Goal: Task Accomplishment & Management: Use online tool/utility

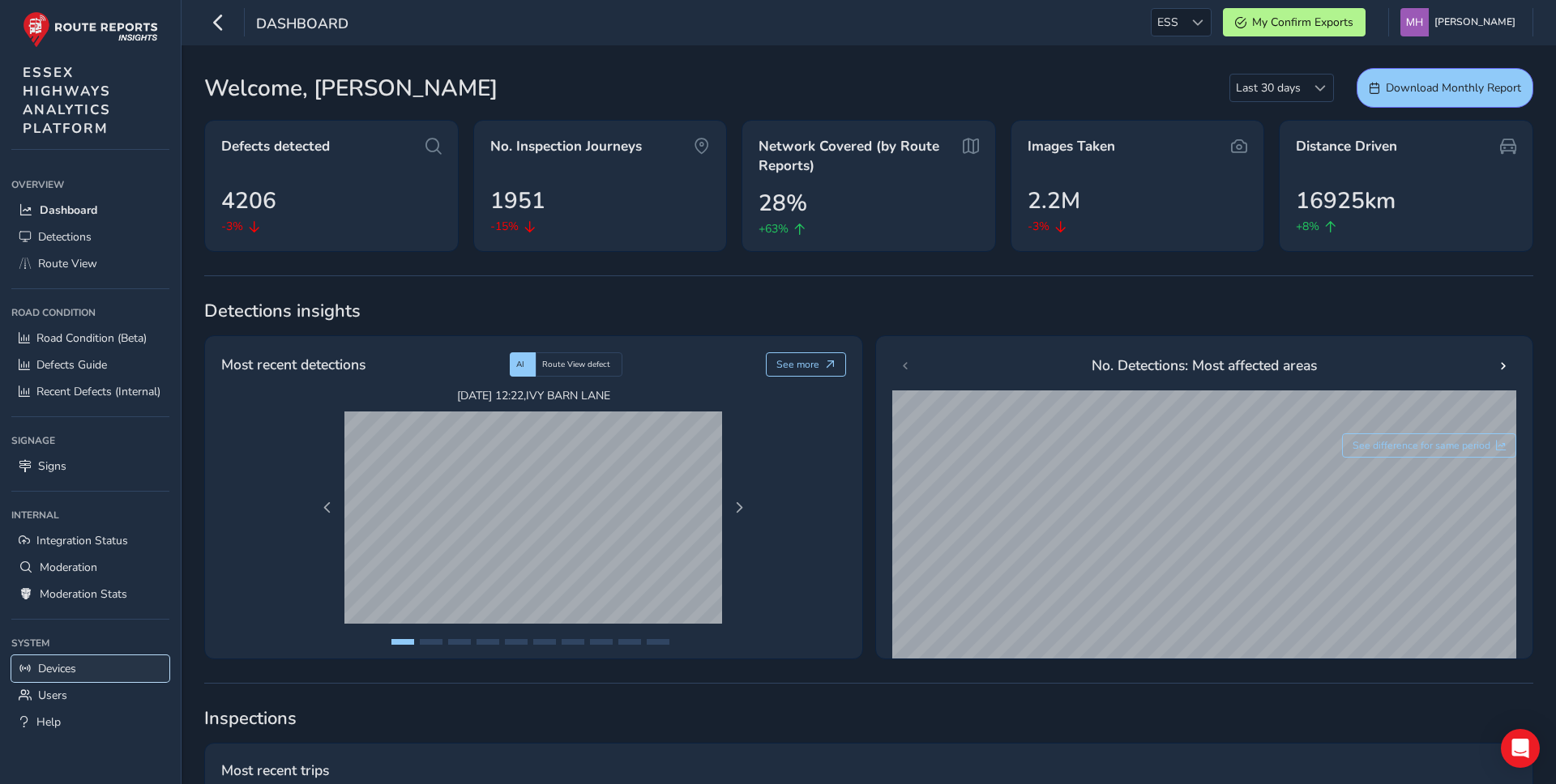
click at [57, 522] on span "Devices" at bounding box center [56, 668] width 38 height 16
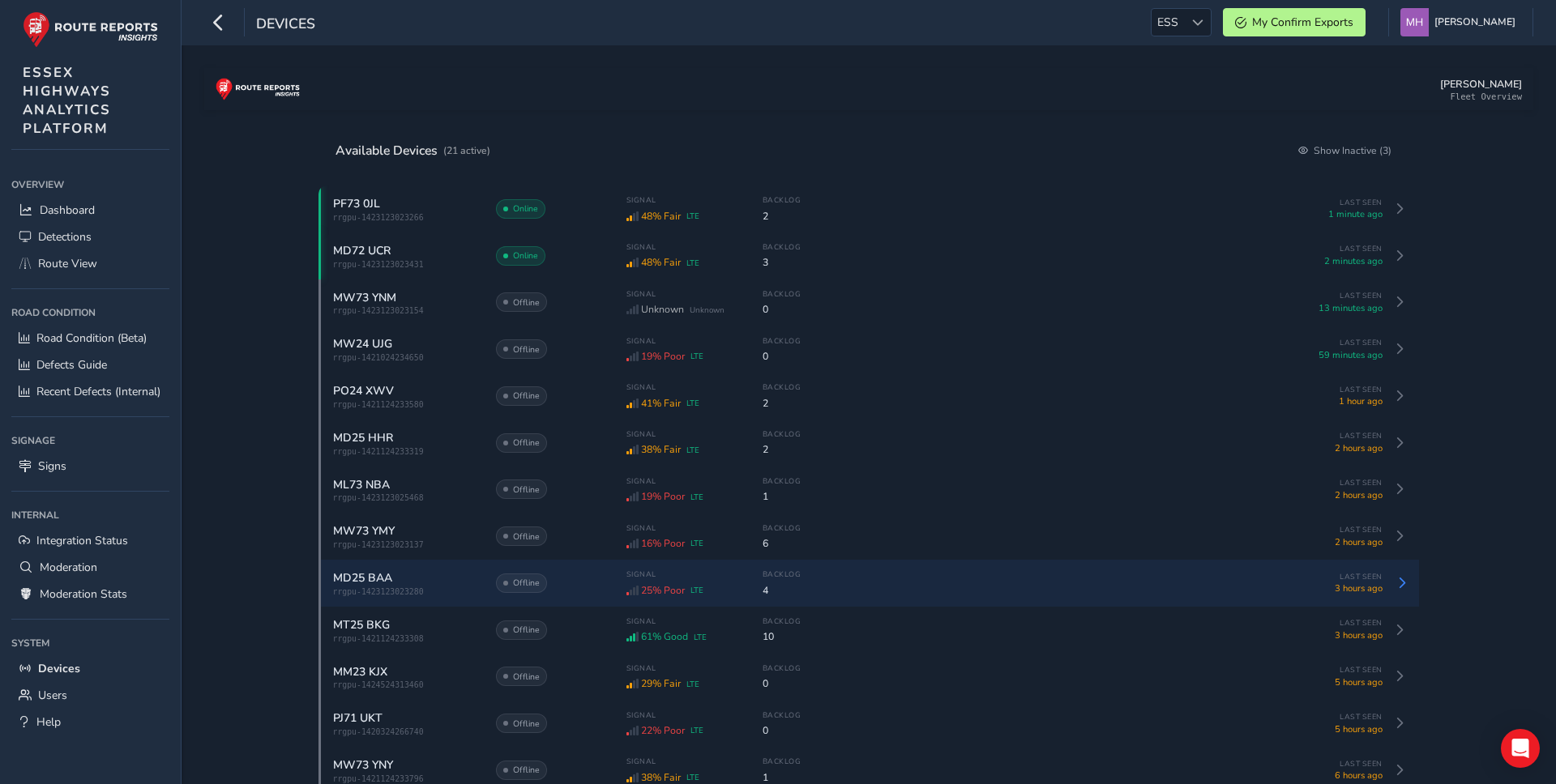
click at [758, 522] on div "Signal 25% Poor LTE Backlog 4" at bounding box center [955, 583] width 658 height 27
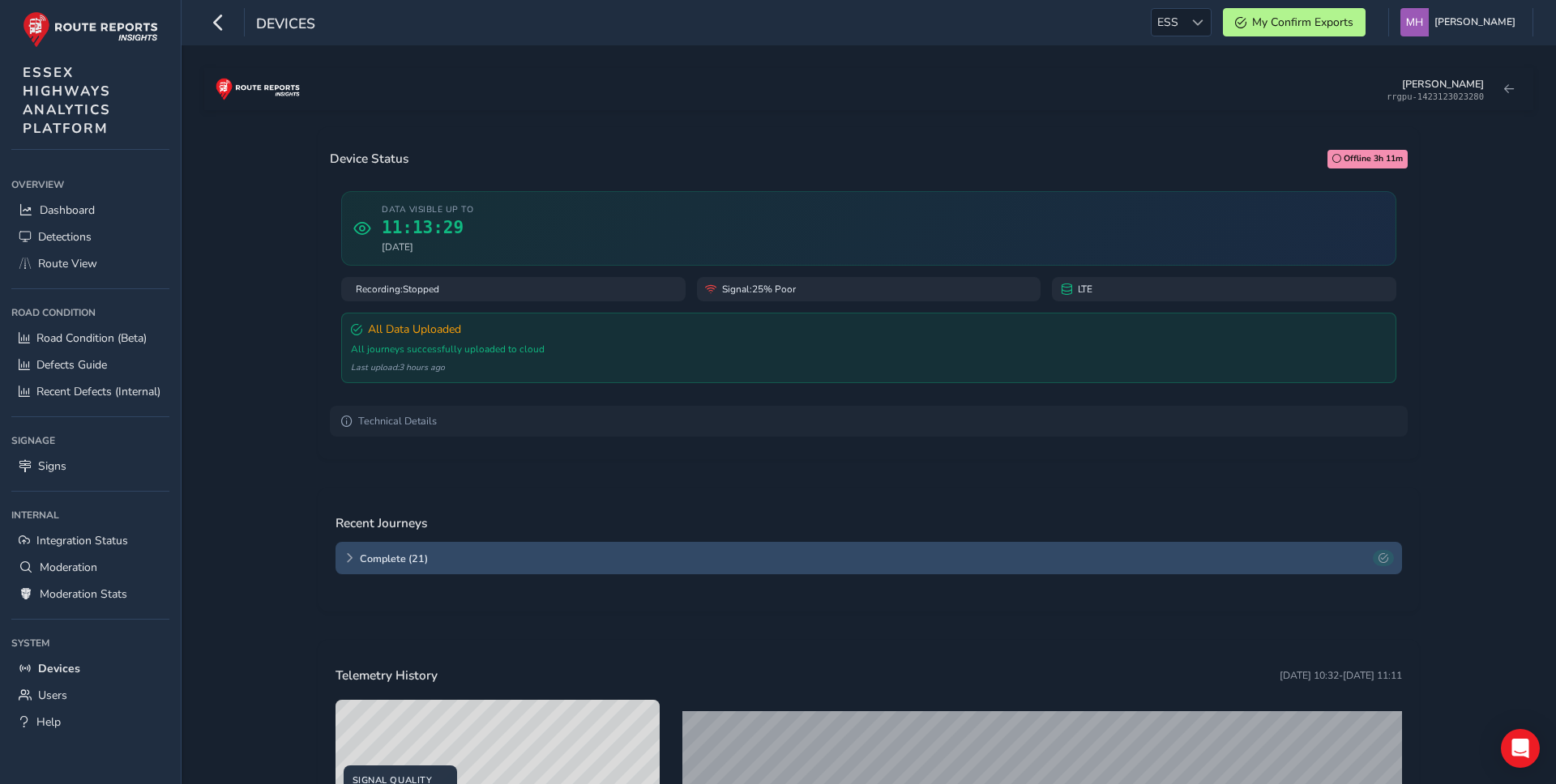
click at [397, 522] on span "Complete ( 21 )" at bounding box center [863, 559] width 1007 height 14
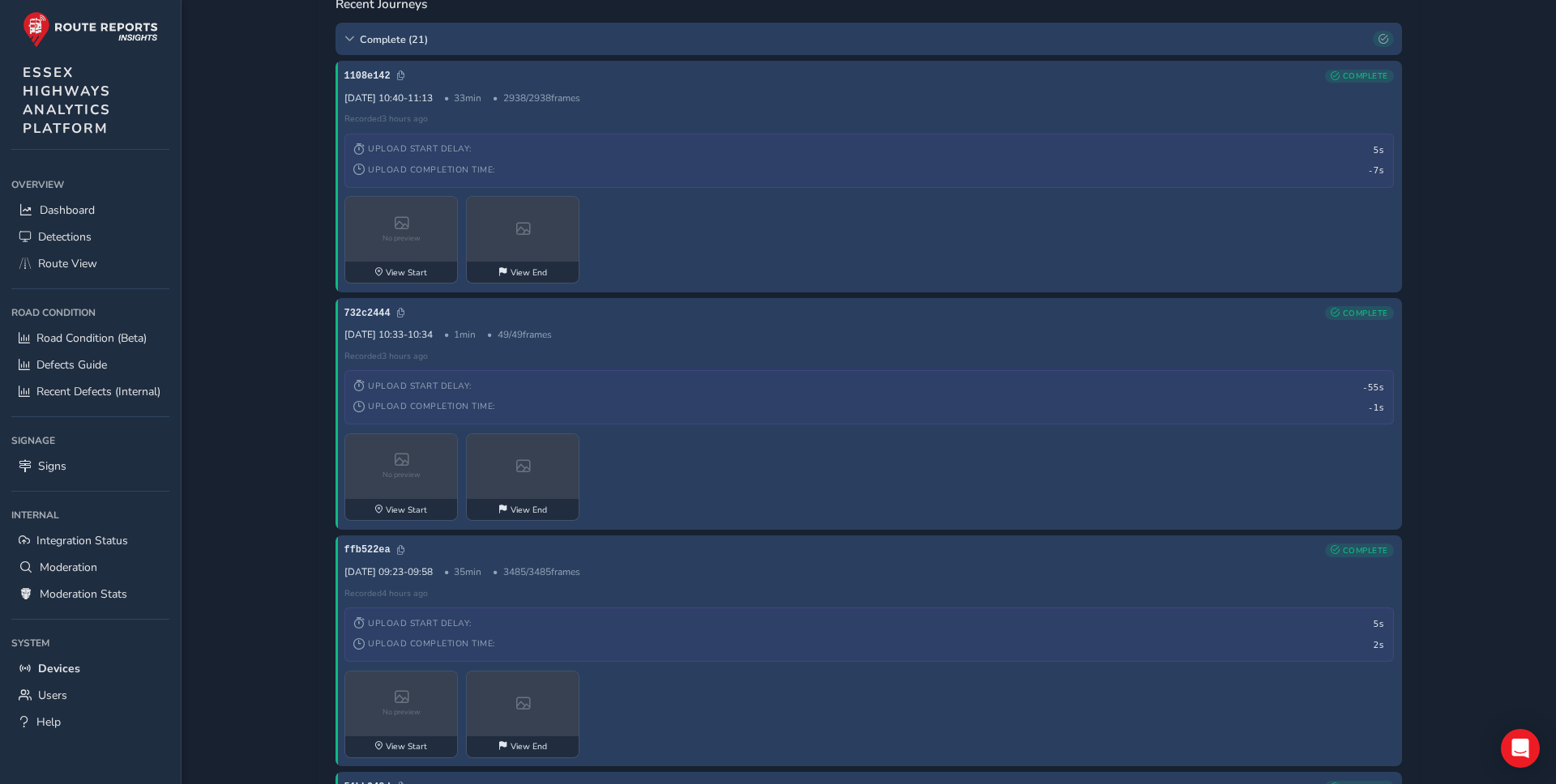
scroll to position [516, 0]
click at [414, 255] on div "No preview" at bounding box center [401, 230] width 114 height 65
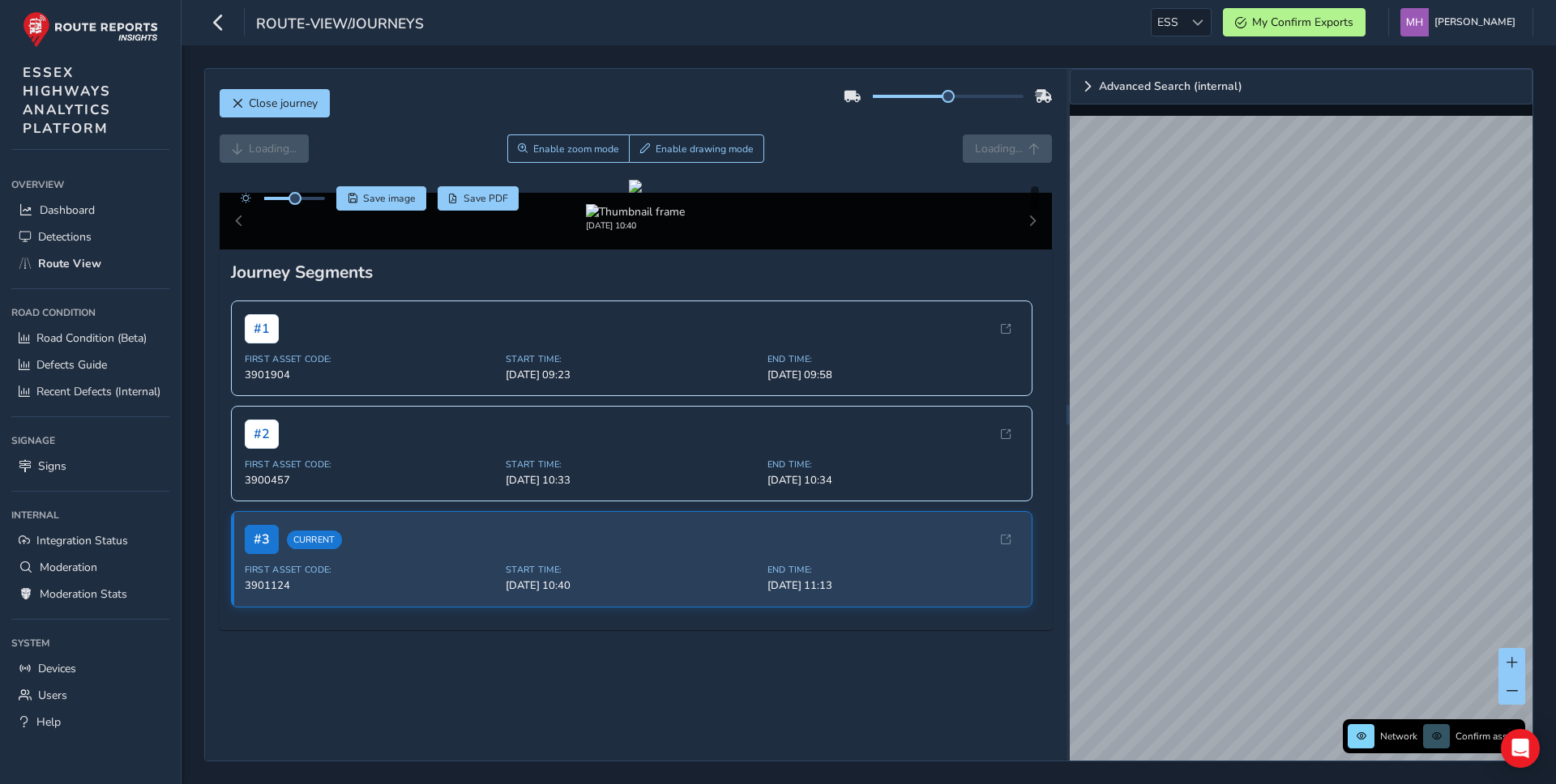
scroll to position [380, 0]
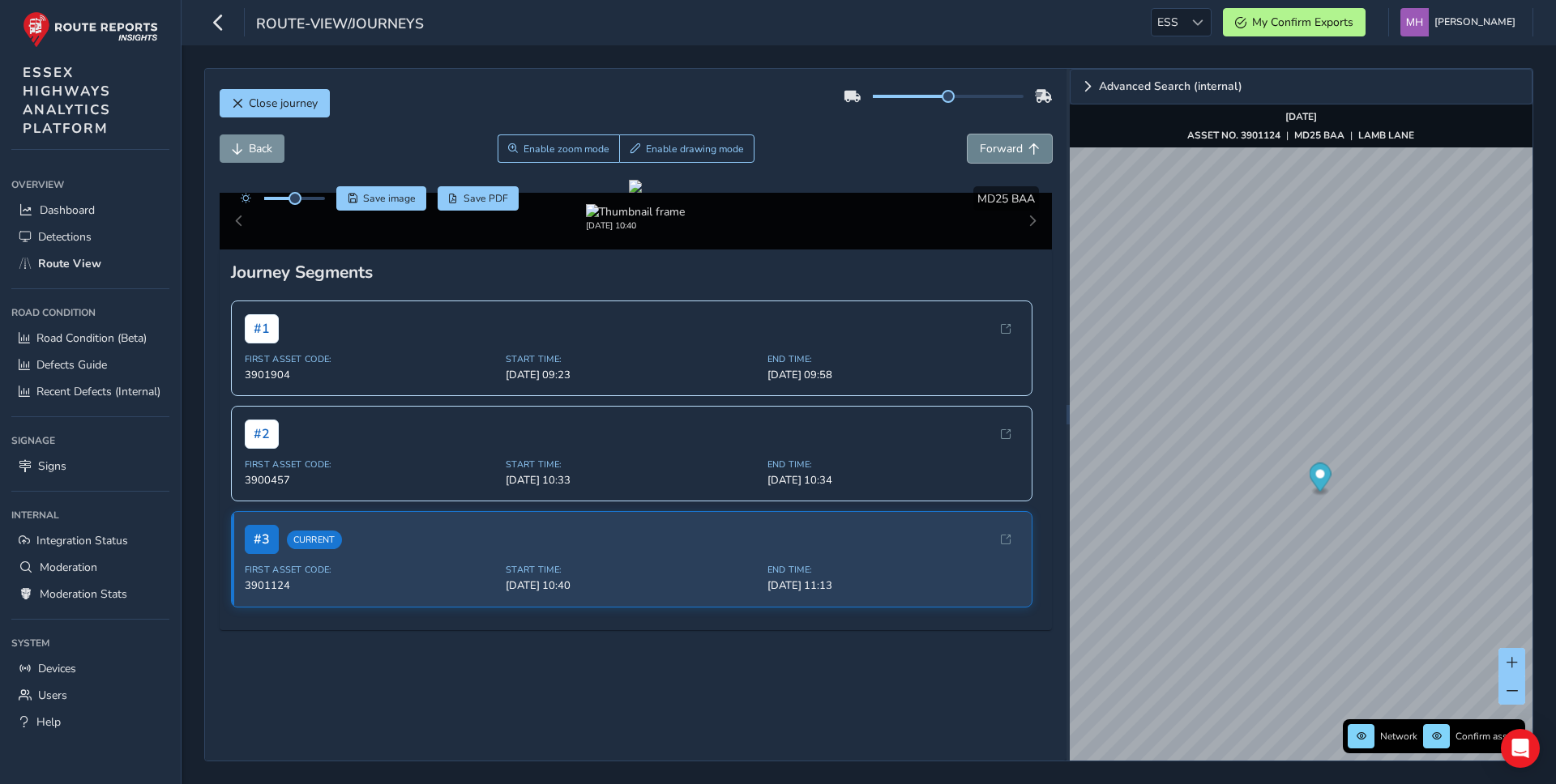
click at [988, 152] on span "Forward" at bounding box center [1001, 149] width 43 height 16
click at [1012, 141] on span "Forward" at bounding box center [1001, 149] width 43 height 16
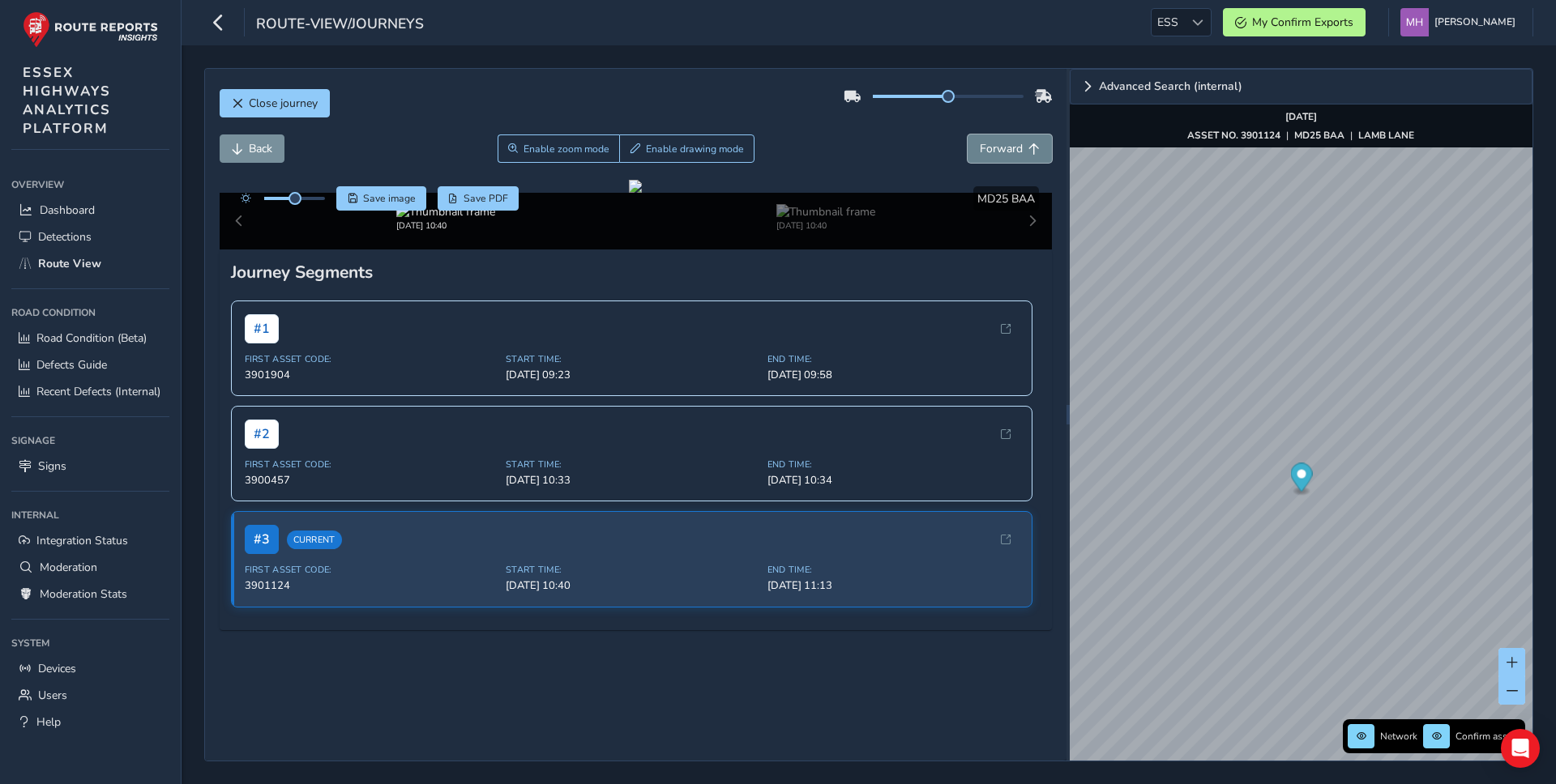
click at [1012, 141] on span "Forward" at bounding box center [1001, 149] width 43 height 16
drag, startPoint x: 950, startPoint y: 96, endPoint x: 1042, endPoint y: 104, distance: 92.3
click at [1042, 104] on div at bounding box center [948, 96] width 208 height 26
click at [943, 109] on div at bounding box center [948, 96] width 208 height 26
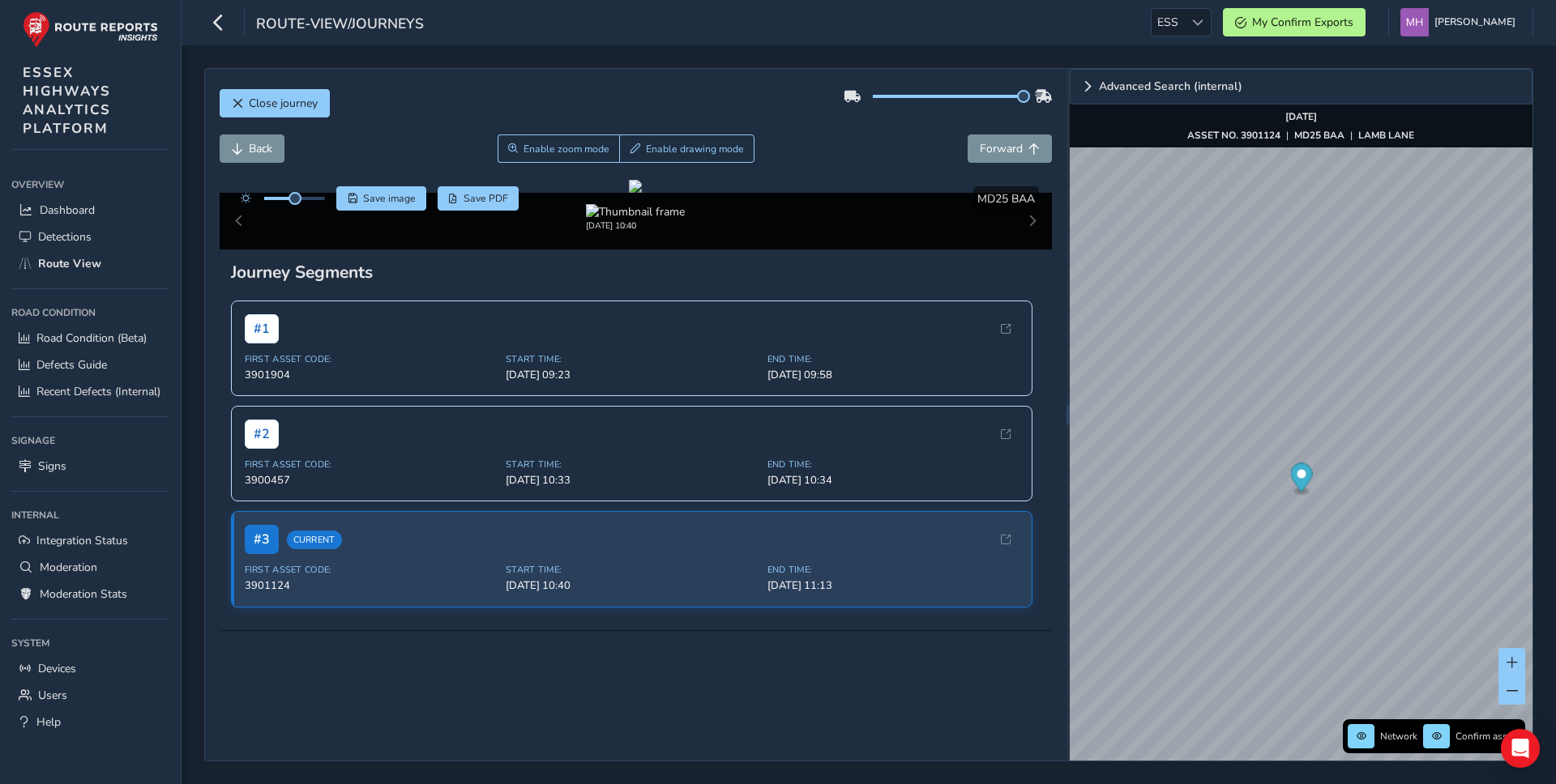
scroll to position [73, 0]
click at [1004, 141] on span "Forward" at bounding box center [1001, 149] width 43 height 16
click at [196, 290] on div "Close journey Back Enable zoom mode Enable drawing mode Forward Click and Drag …" at bounding box center [869, 415] width 1374 height 738
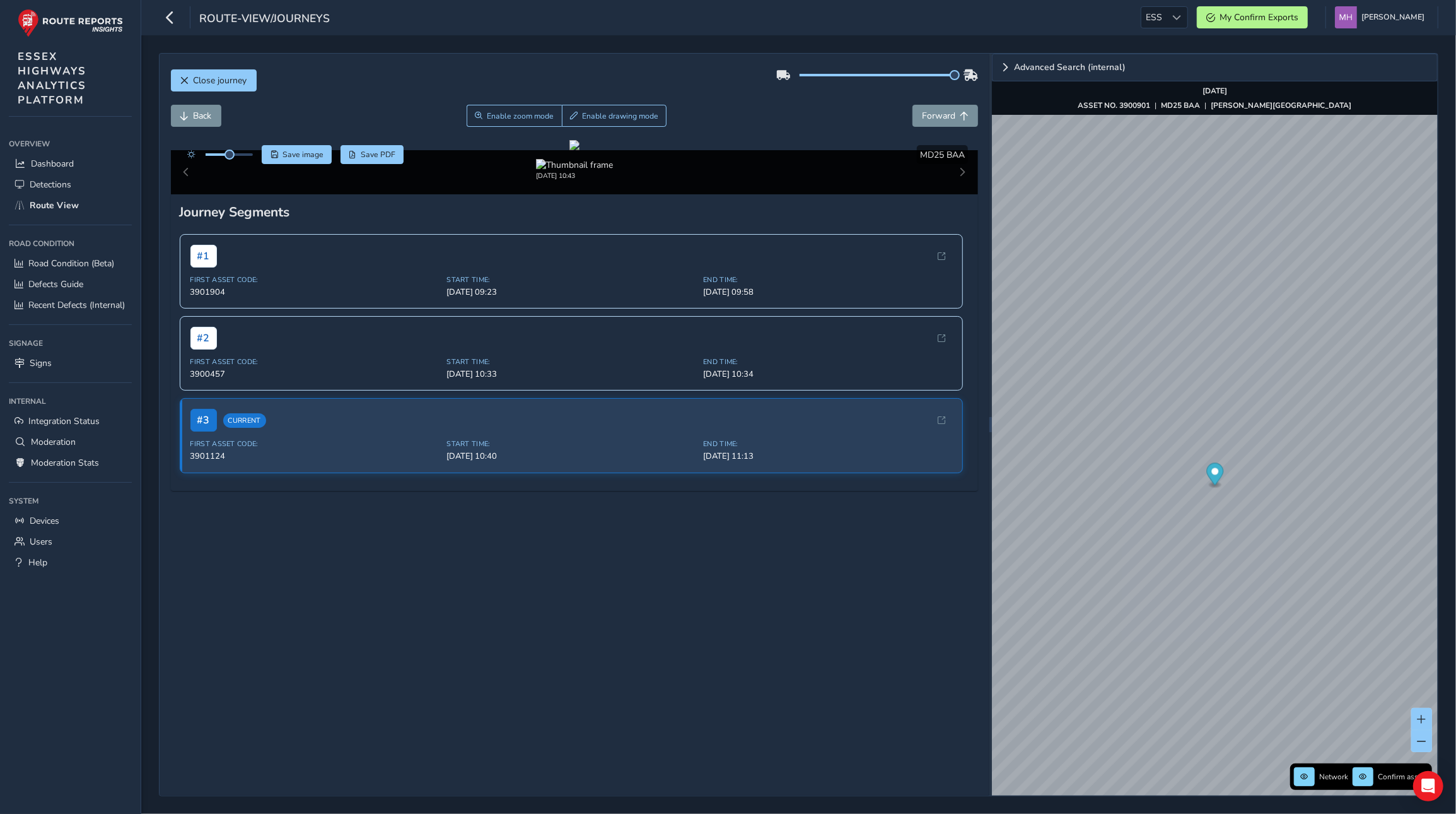
click at [368, 108] on div "Back Enable zoom mode Enable drawing mode Forward" at bounding box center [575, 115] width 808 height 22
click at [893, 610] on div "Close journey Back Enable zoom mode Enable drawing mode Forward Click and Drag …" at bounding box center [799, 424] width 1280 height 743
click at [936, 610] on div "Close journey Back Enable zoom mode Enable drawing mode Forward Click and Drag …" at bounding box center [799, 424] width 1280 height 743
click at [920, 610] on div "Close journey Back Enable zoom mode Enable drawing mode Forward Click and Drag …" at bounding box center [799, 424] width 1280 height 743
click at [829, 191] on div "Close journey Back Enable zoom mode Enable drawing mode Forward Click and Drag …" at bounding box center [799, 424] width 1280 height 743
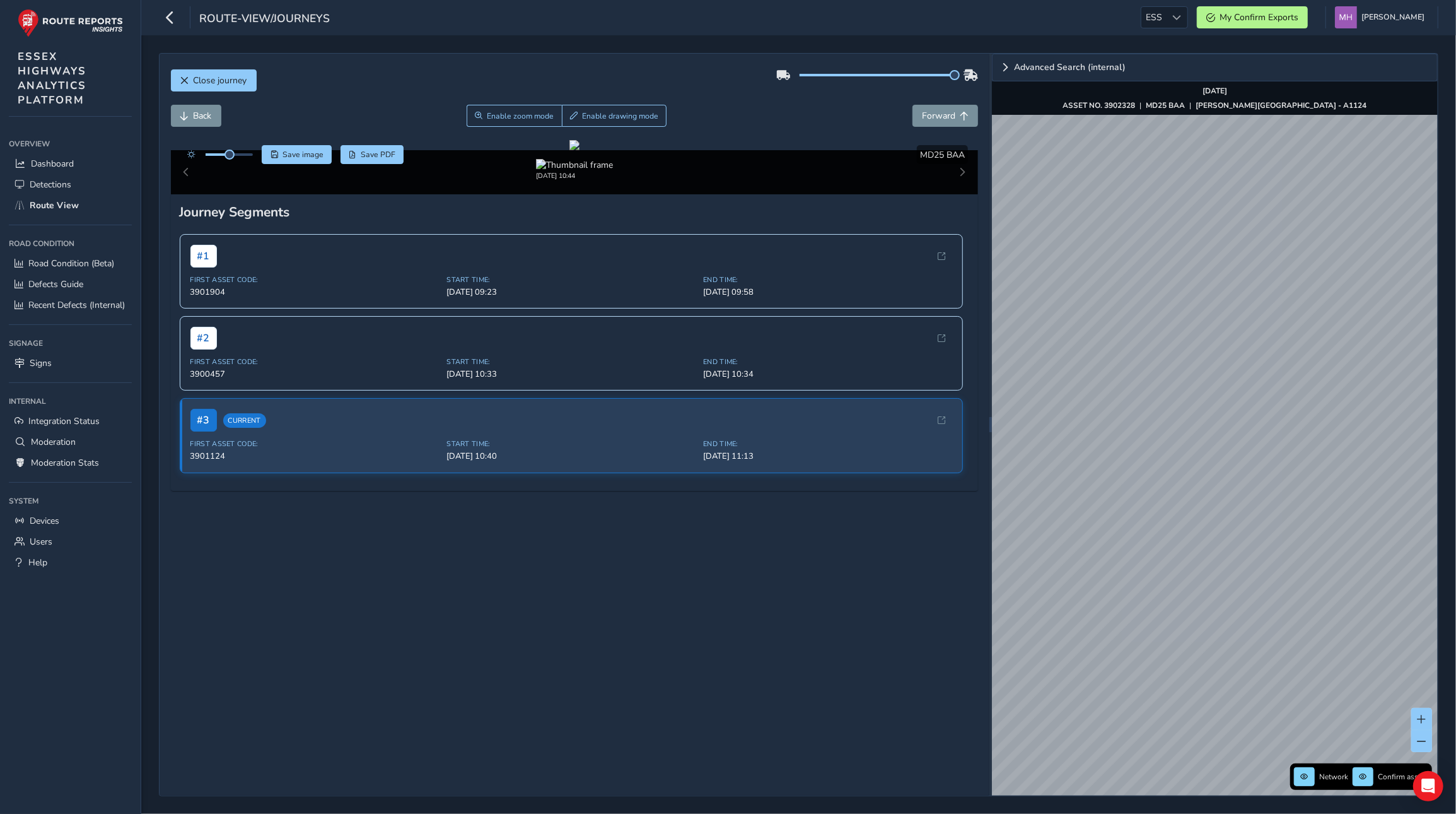
click at [962, 288] on div "Close journey Back Enable zoom mode Enable drawing mode Forward Click and Drag …" at bounding box center [799, 424] width 1280 height 743
click at [1182, 393] on div "x" at bounding box center [1240, 404] width 120 height 21
click at [1210, 416] on img "Preview frame" at bounding box center [1240, 411] width 32 height 10
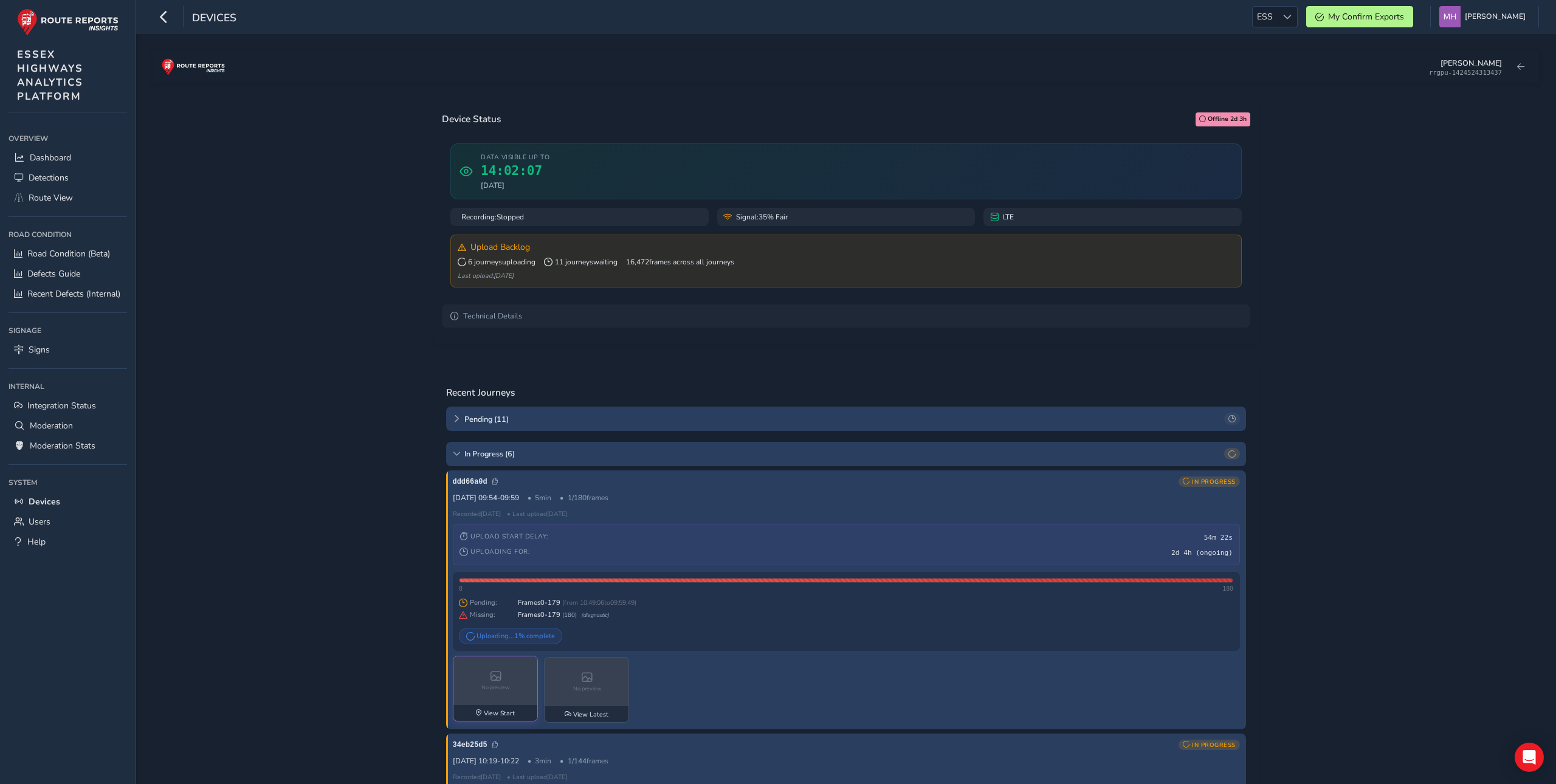
click at [509, 690] on span "No preview" at bounding box center [495, 687] width 28 height 7
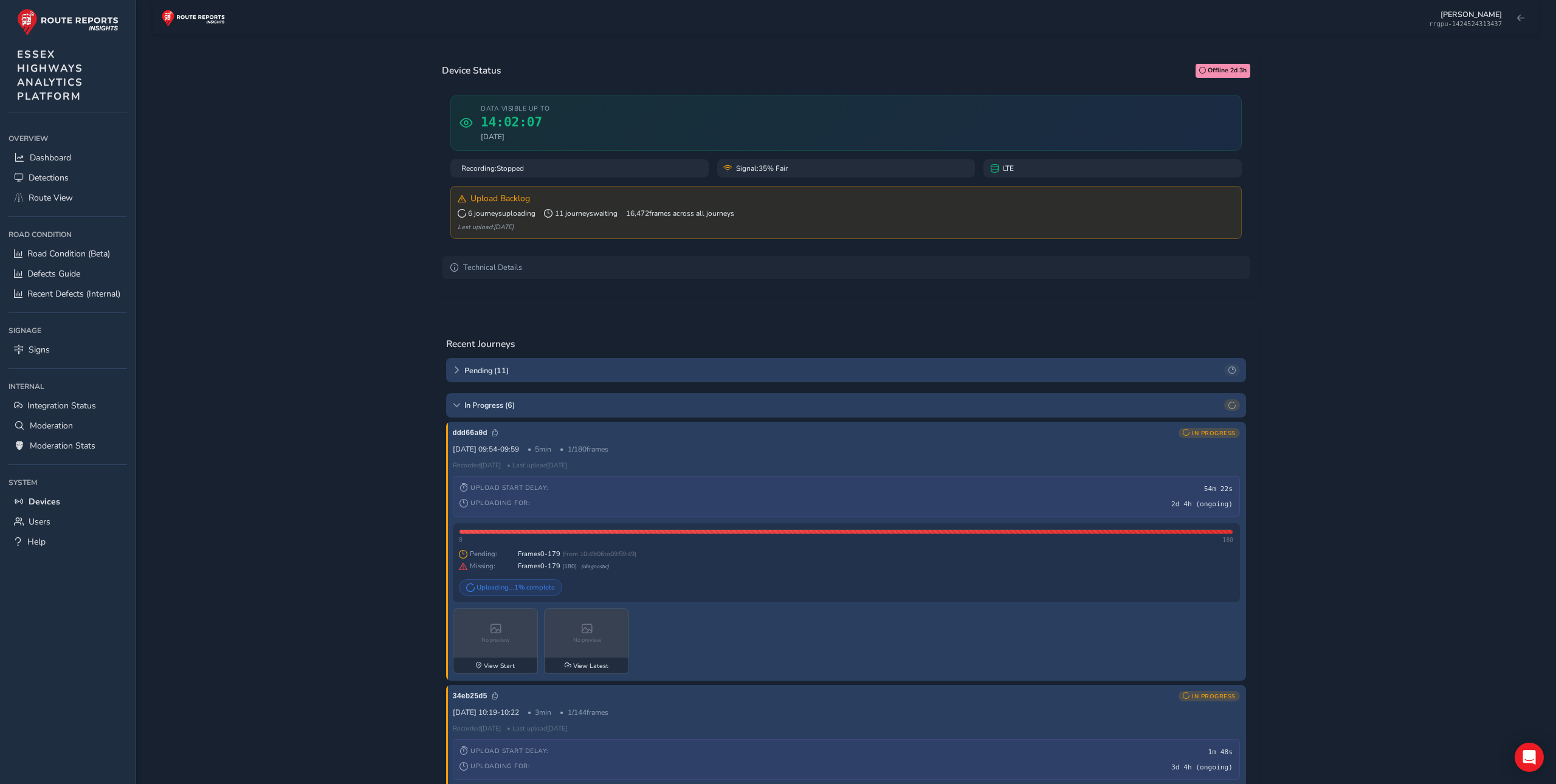
scroll to position [52, 0]
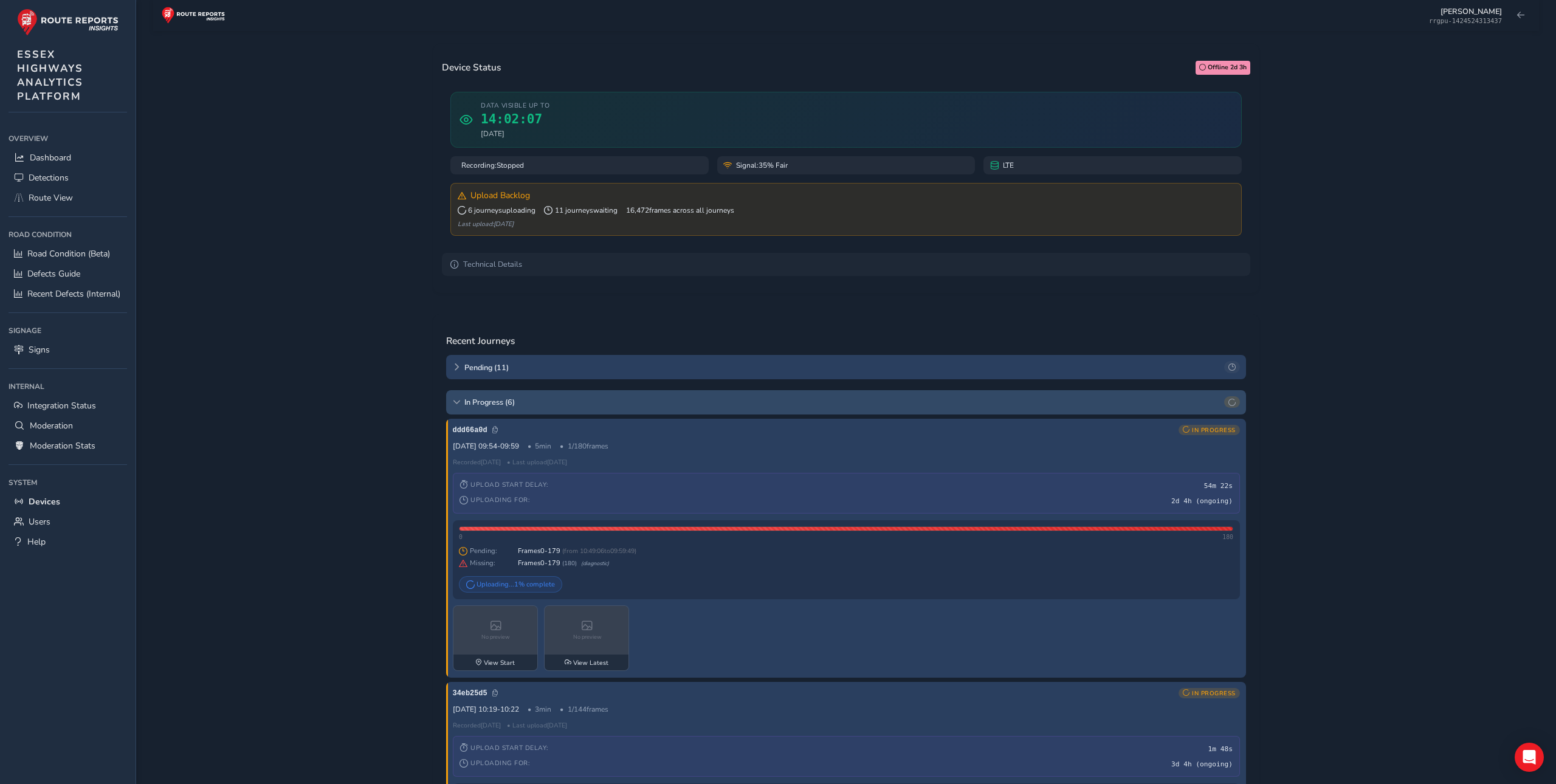
click at [459, 404] on icon at bounding box center [456, 402] width 7 height 7
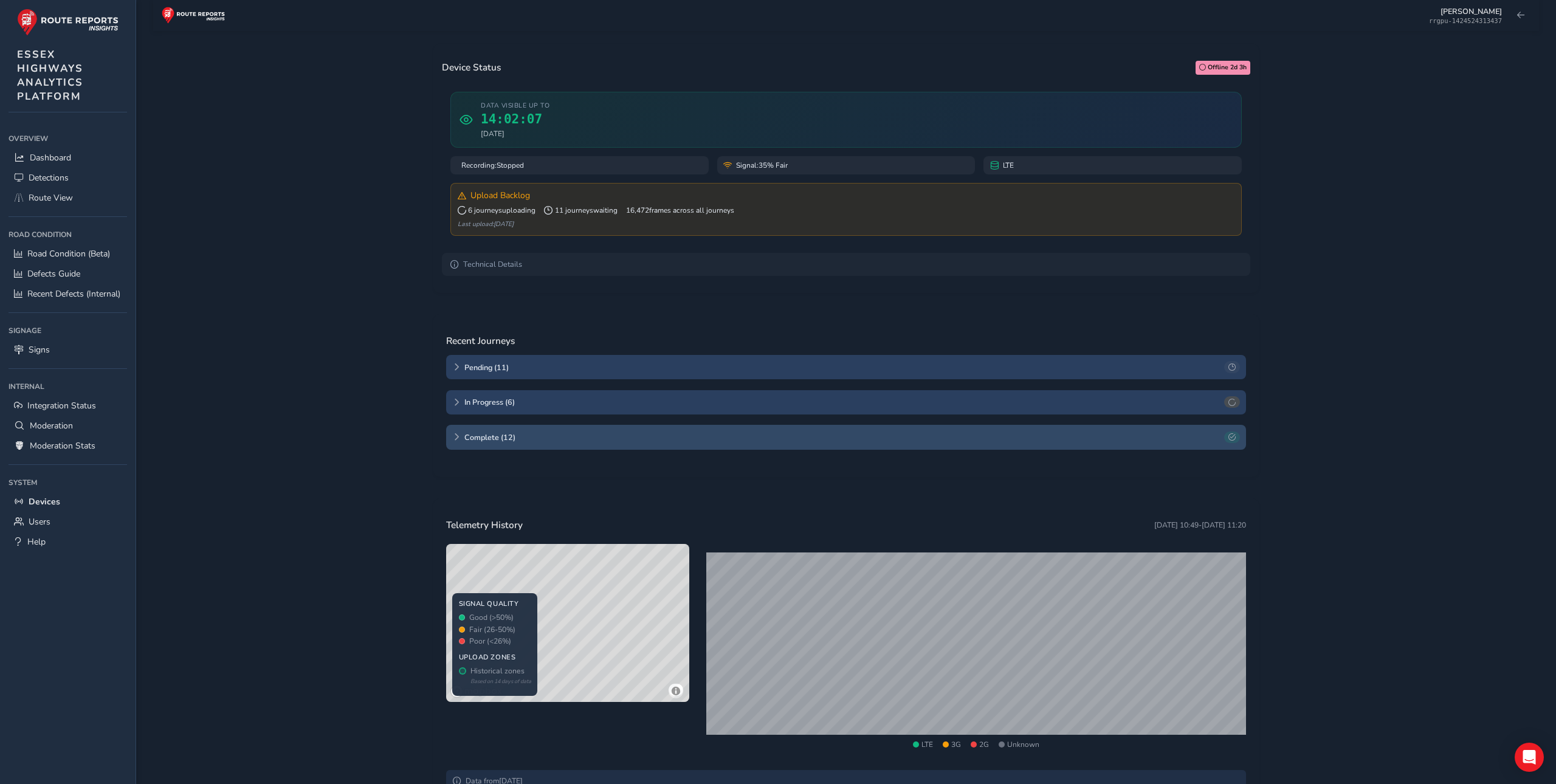
click at [459, 441] on icon at bounding box center [456, 437] width 7 height 7
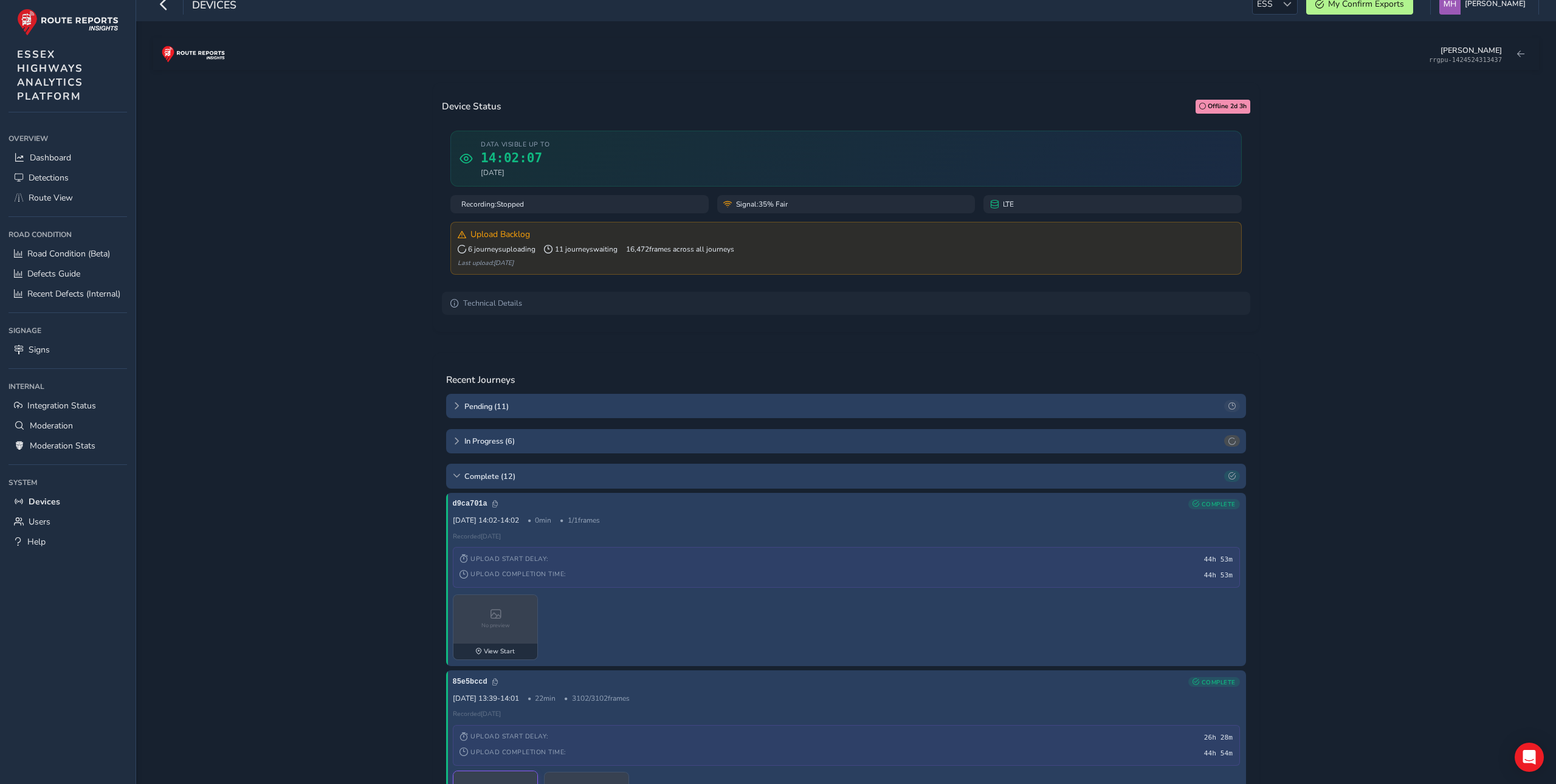
scroll to position [0, 0]
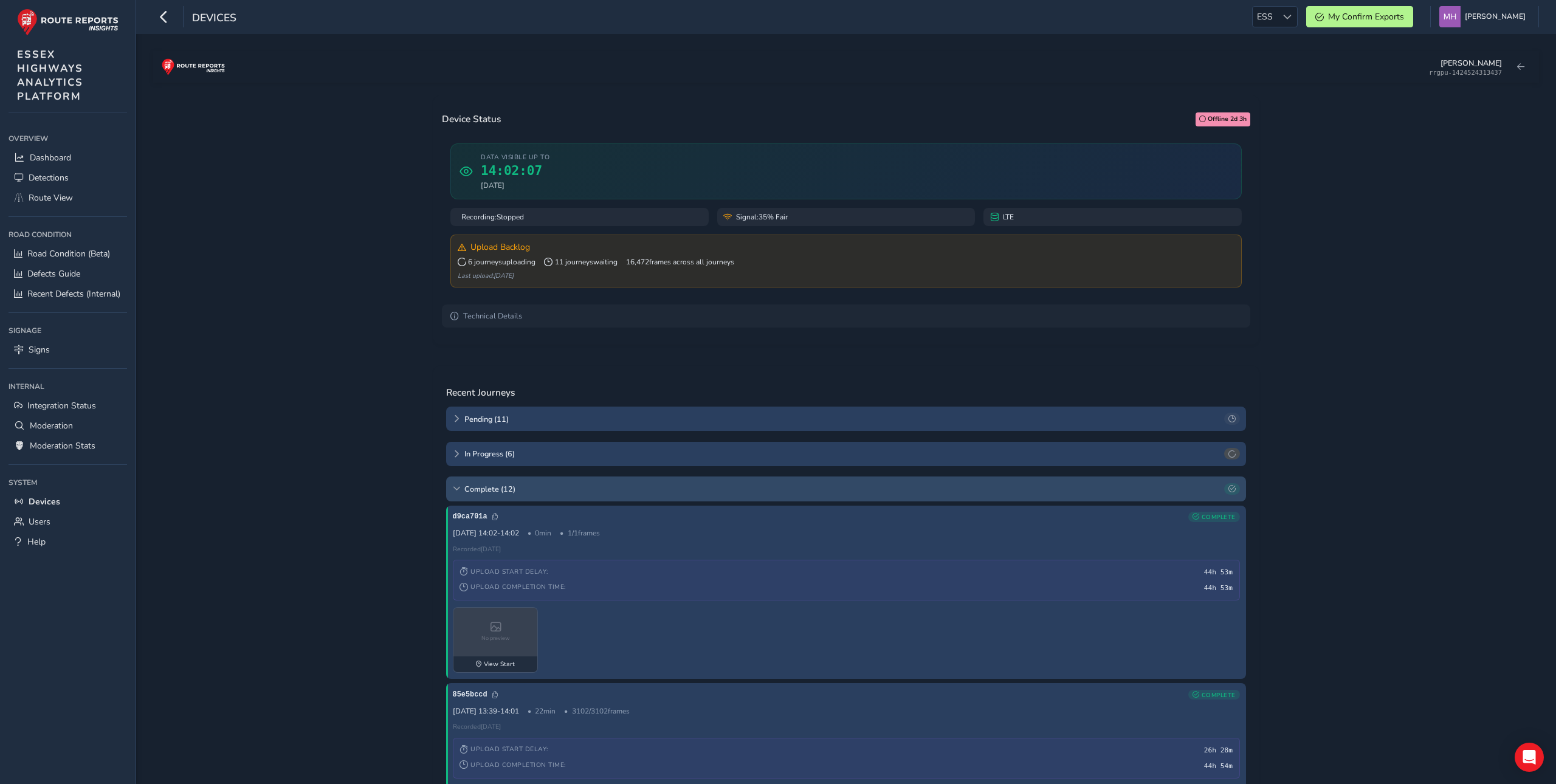
click at [450, 491] on div "Complete ( 12 )" at bounding box center [845, 488] width 799 height 24
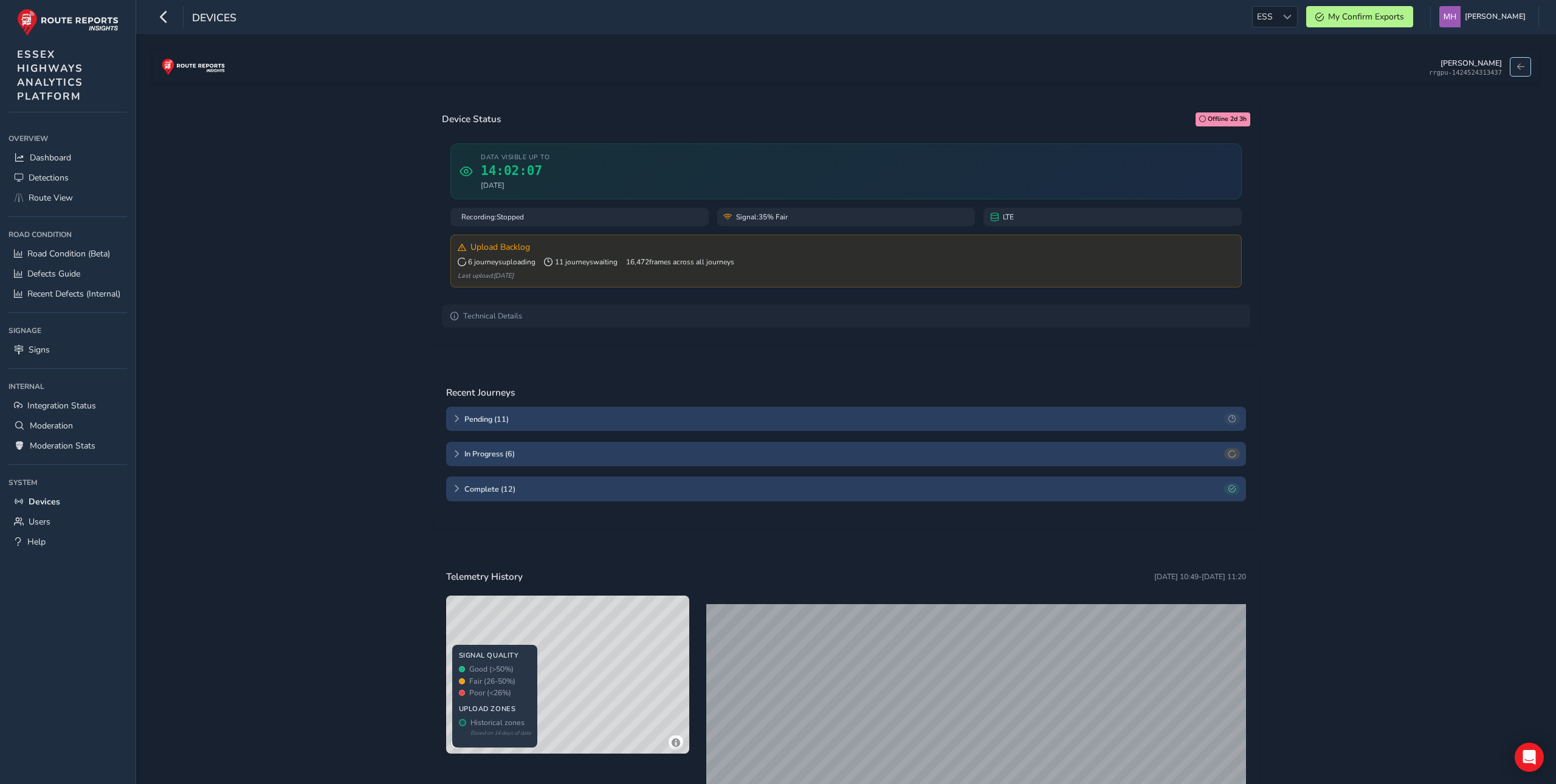
click at [1520, 64] on span at bounding box center [1520, 67] width 7 height 7
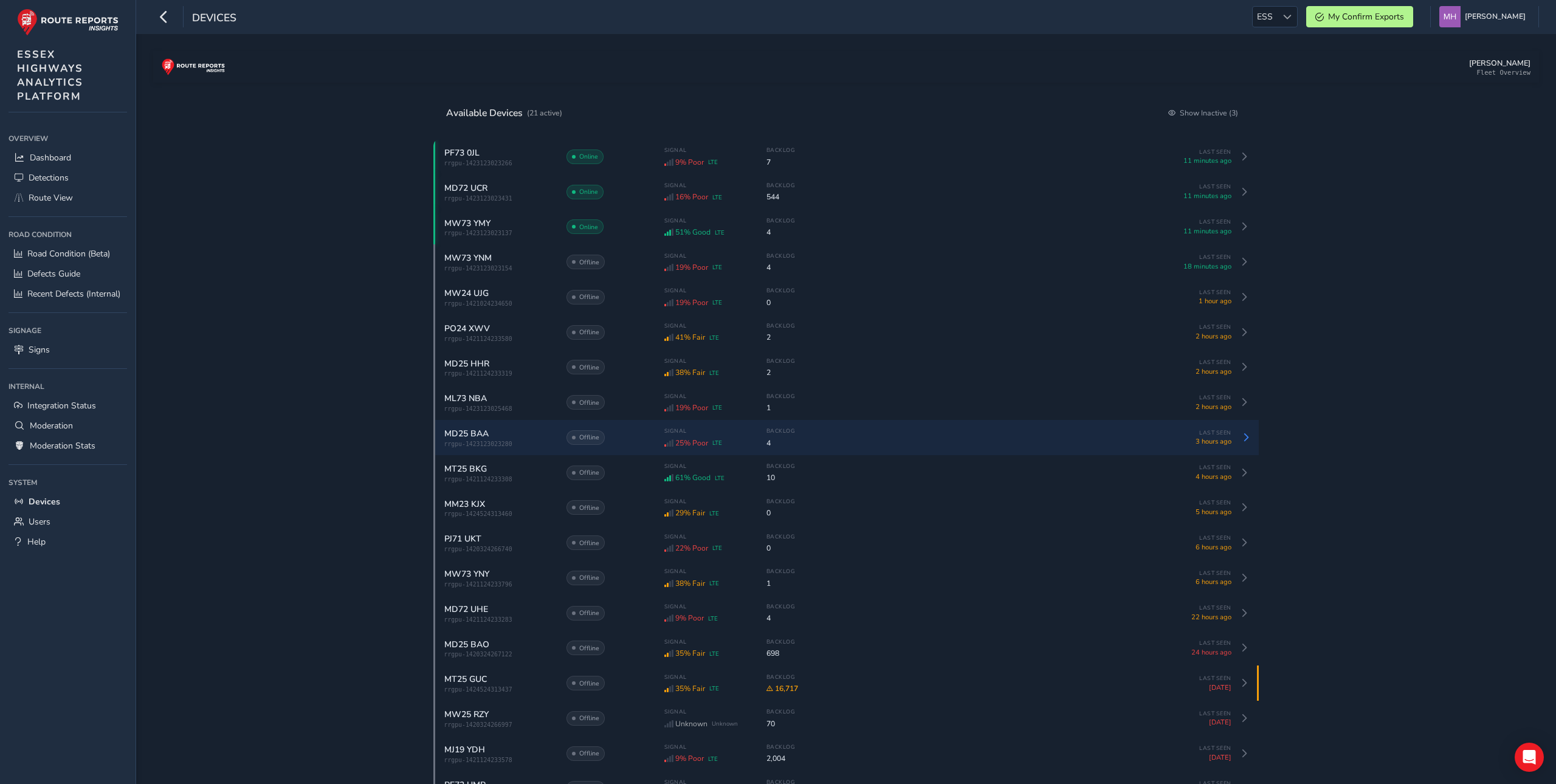
click at [530, 439] on div "MD25 BAA" at bounding box center [499, 434] width 109 height 12
